Goal: Task Accomplishment & Management: Complete application form

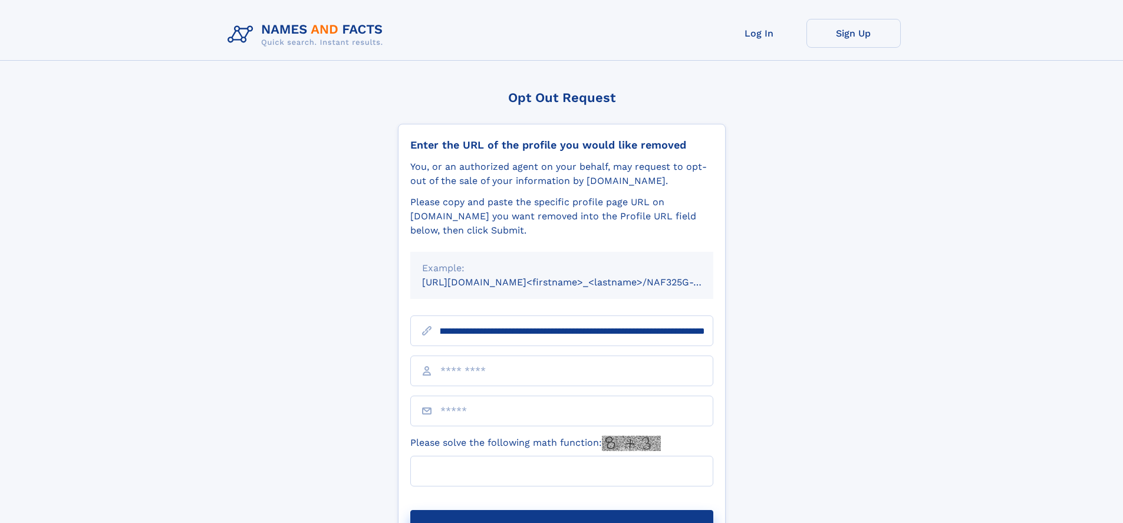
scroll to position [0, 138]
type input "**********"
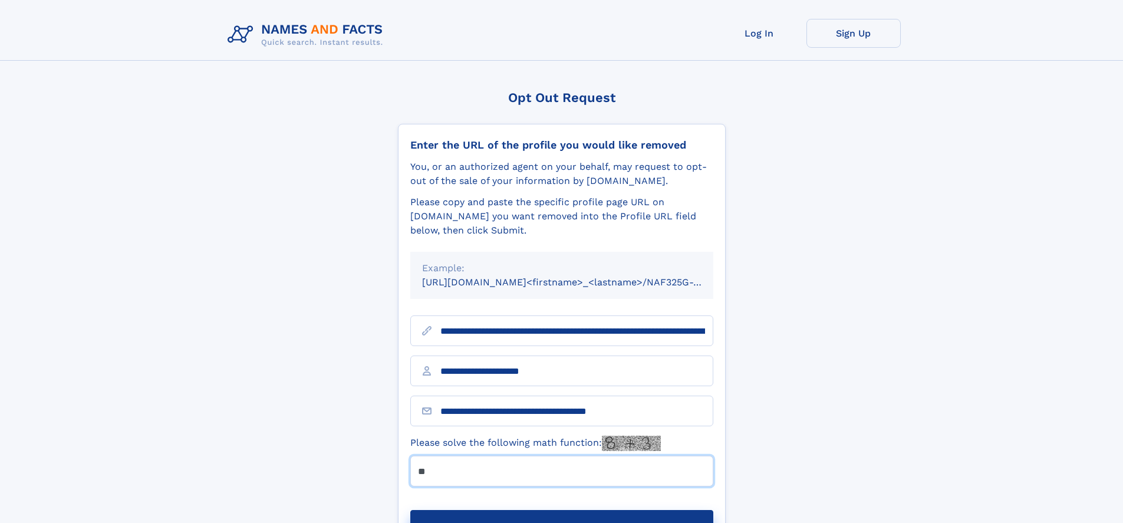
type input "**"
click at [561, 510] on button "Submit Opt Out Request" at bounding box center [561, 529] width 303 height 38
